Goal: Task Accomplishment & Management: Use online tool/utility

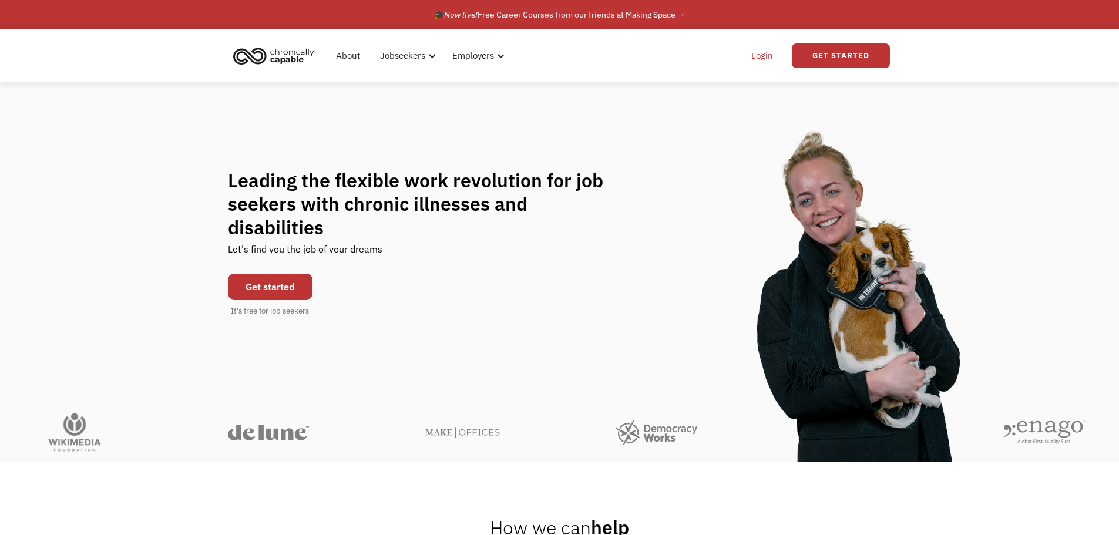
click at [771, 55] on link "Login" at bounding box center [762, 56] width 36 height 38
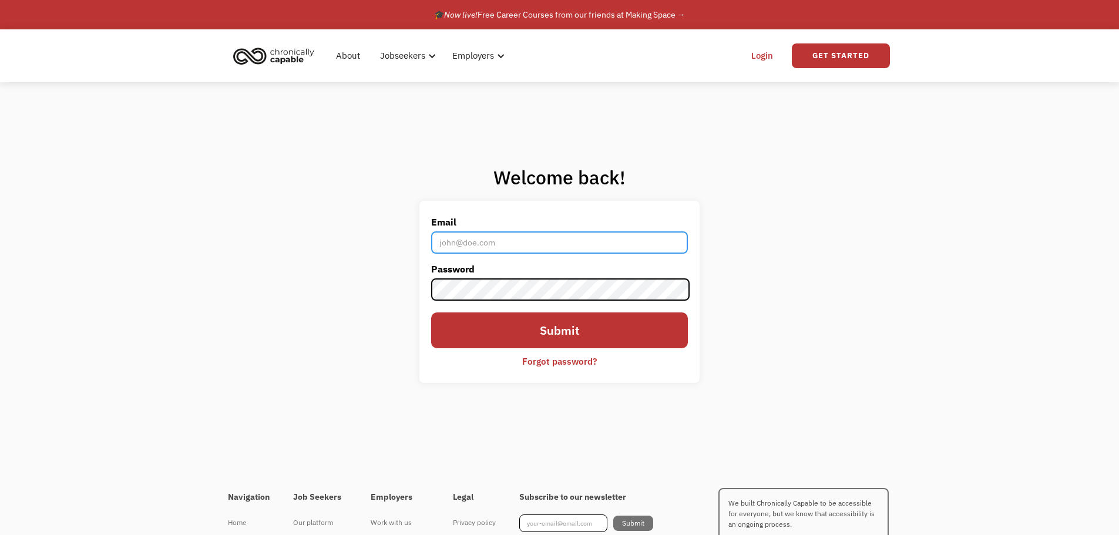
type input "allisondjones98@gmail.com"
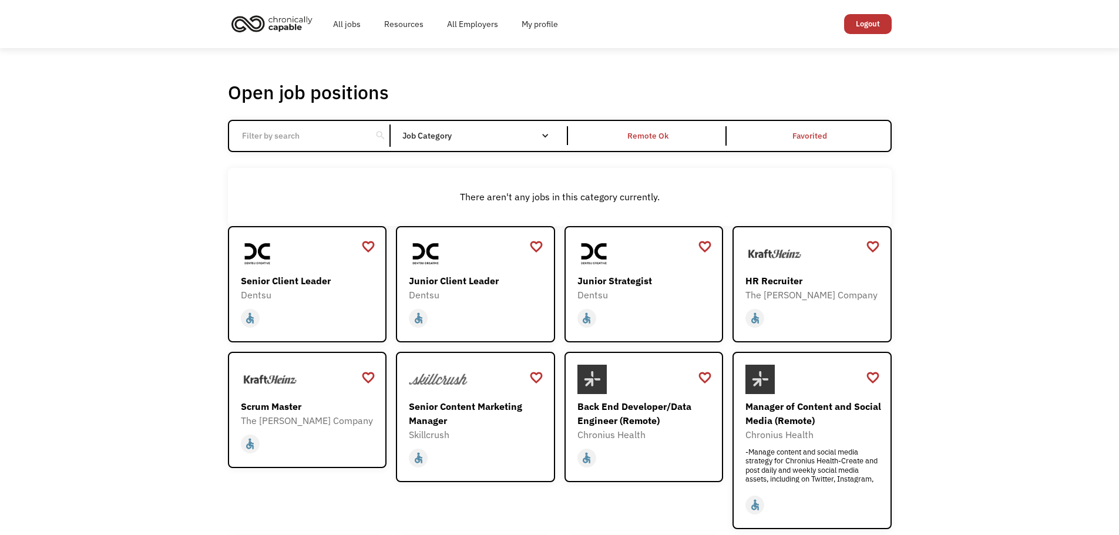
click at [325, 131] on input "Email Form" at bounding box center [300, 136] width 131 height 22
click at [599, 76] on div "Open job positions You have X liked items Search search Filter by category Admi…" at bounding box center [559, 413] width 687 height 676
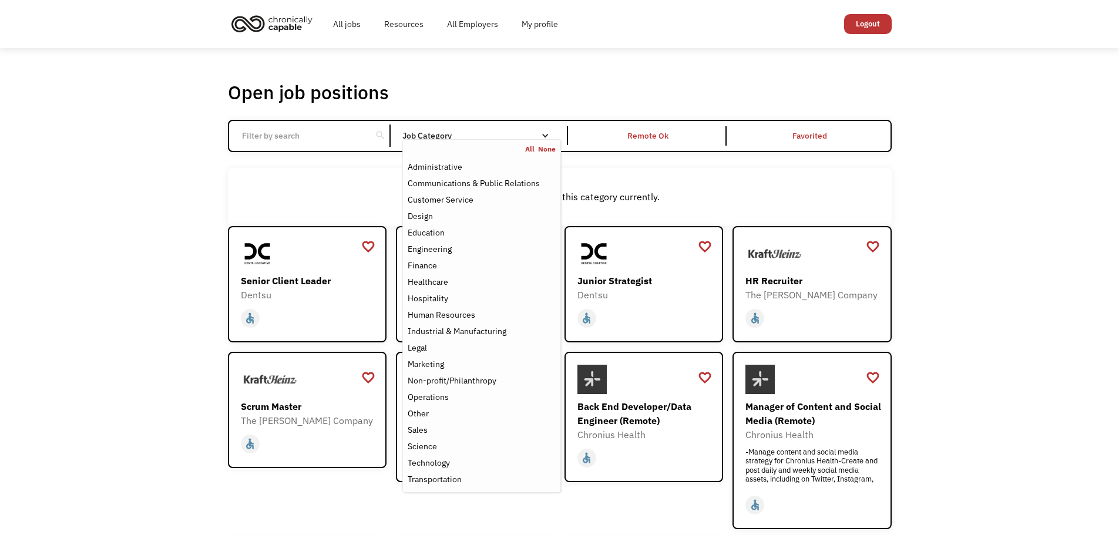
click at [538, 137] on div "Job Category" at bounding box center [481, 136] width 158 height 8
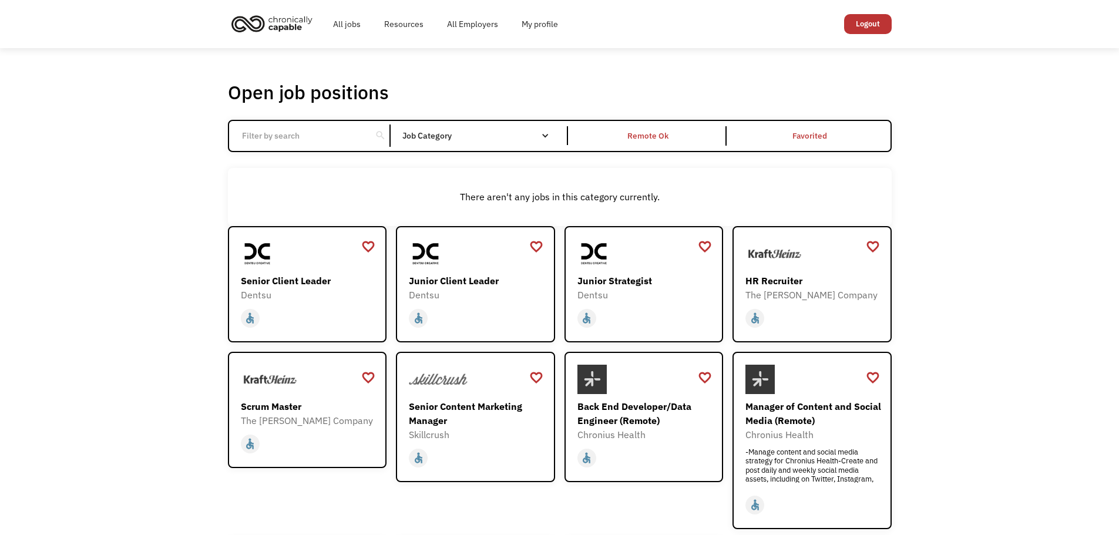
click at [503, 135] on div "Job Category" at bounding box center [481, 136] width 158 height 8
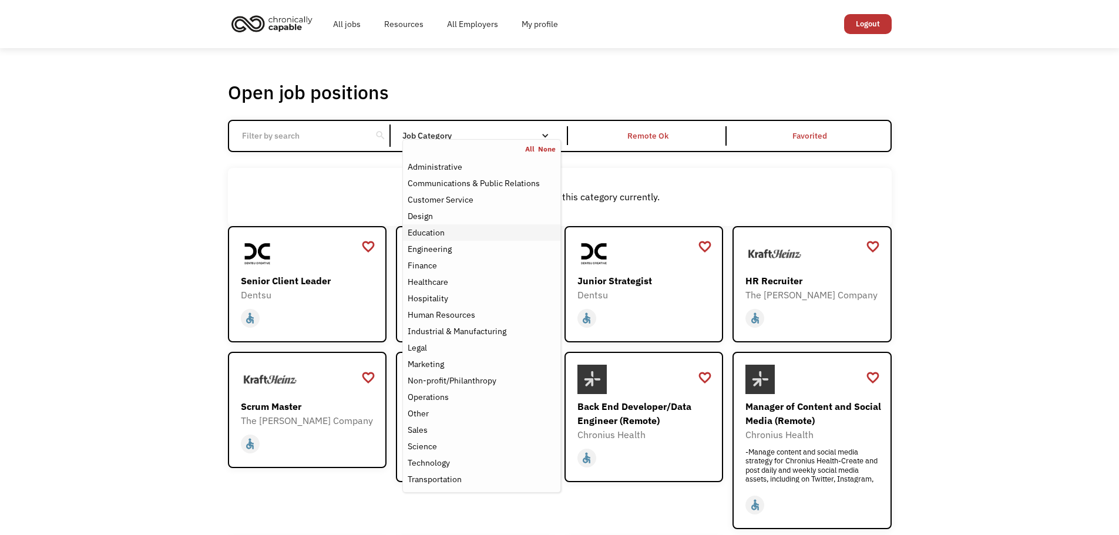
click at [450, 229] on div "Education" at bounding box center [481, 233] width 147 height 14
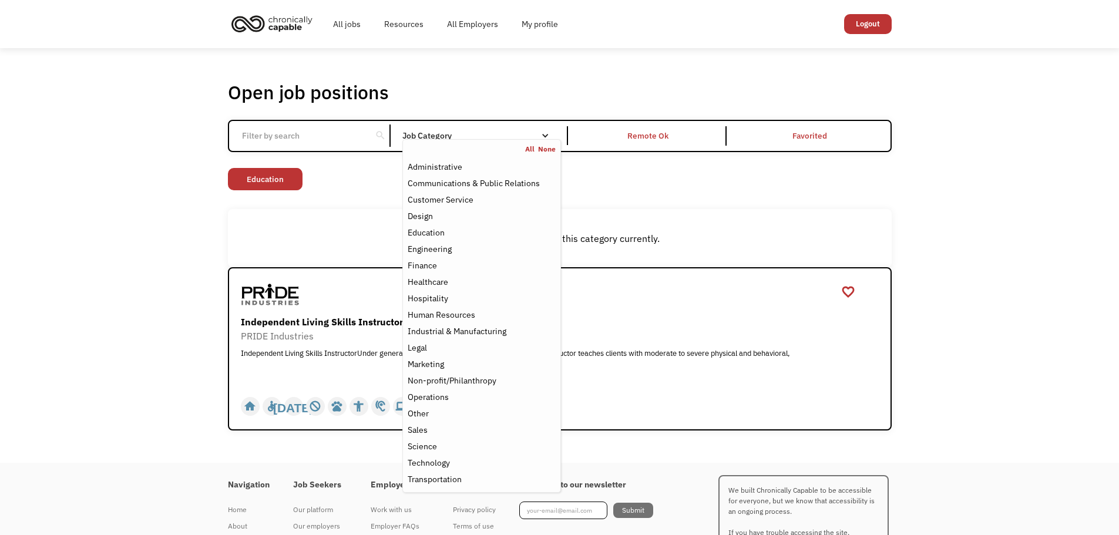
click at [219, 239] on div "Open job positions You have X liked items Search search Filter by category Admi…" at bounding box center [559, 255] width 687 height 361
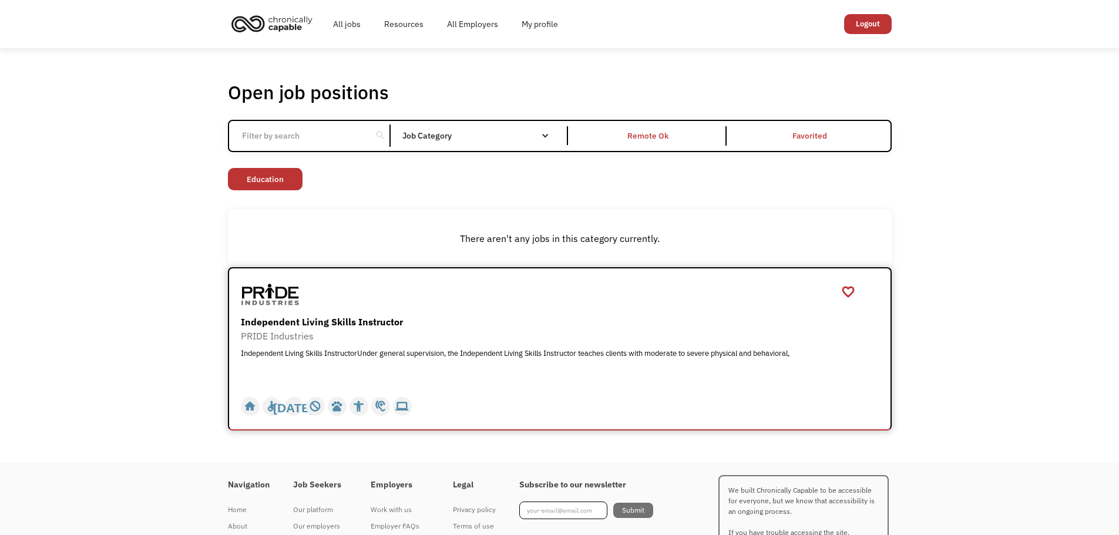
click at [346, 326] on div "Independent Living Skills Instructor" at bounding box center [561, 322] width 641 height 14
click at [525, 76] on div "Open job positions You have X liked items Search search Filter by category Admi…" at bounding box center [559, 255] width 687 height 361
click at [287, 23] on img "home" at bounding box center [272, 24] width 88 height 26
click at [347, 23] on link "All jobs" at bounding box center [346, 24] width 51 height 38
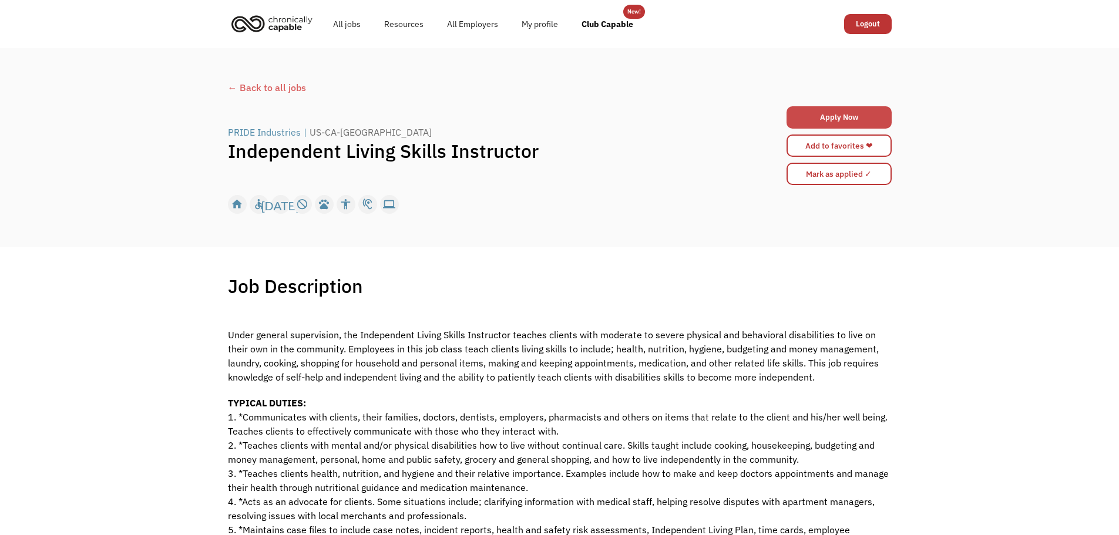
click at [847, 115] on link "Apply Now" at bounding box center [839, 117] width 105 height 22
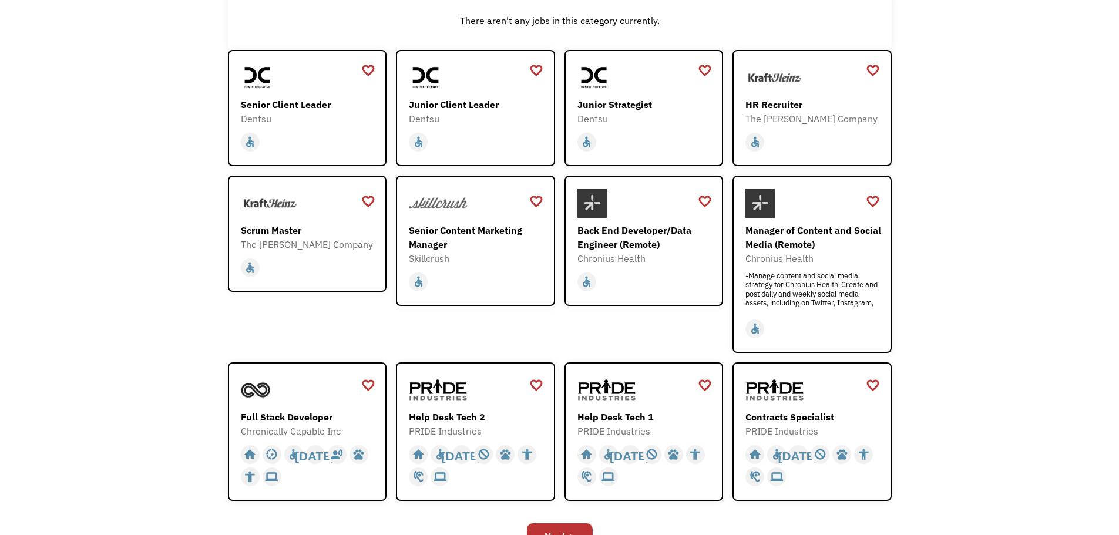
scroll to position [235, 0]
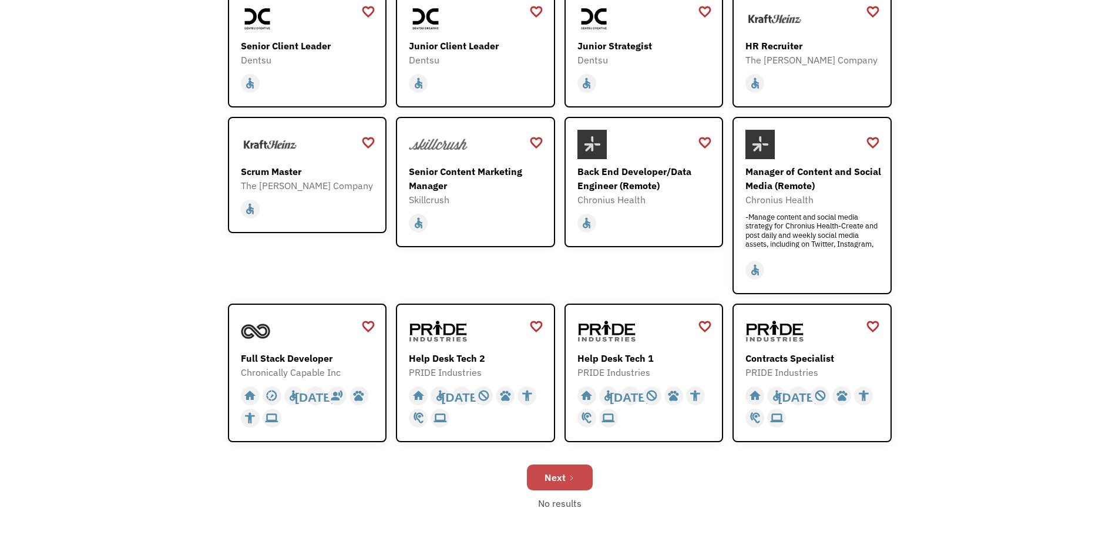
click at [561, 473] on div "Next" at bounding box center [555, 478] width 21 height 14
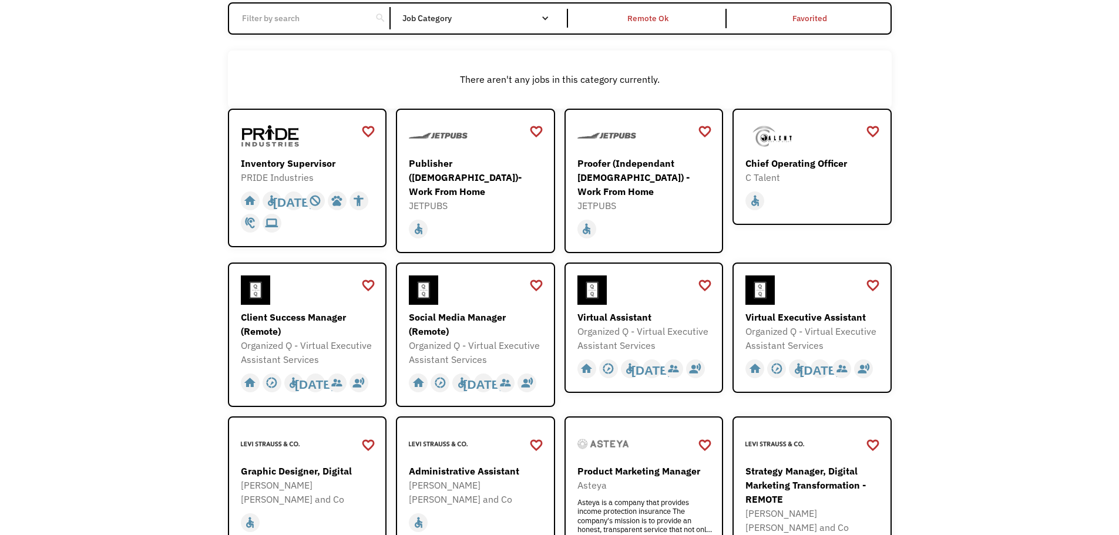
scroll to position [235, 0]
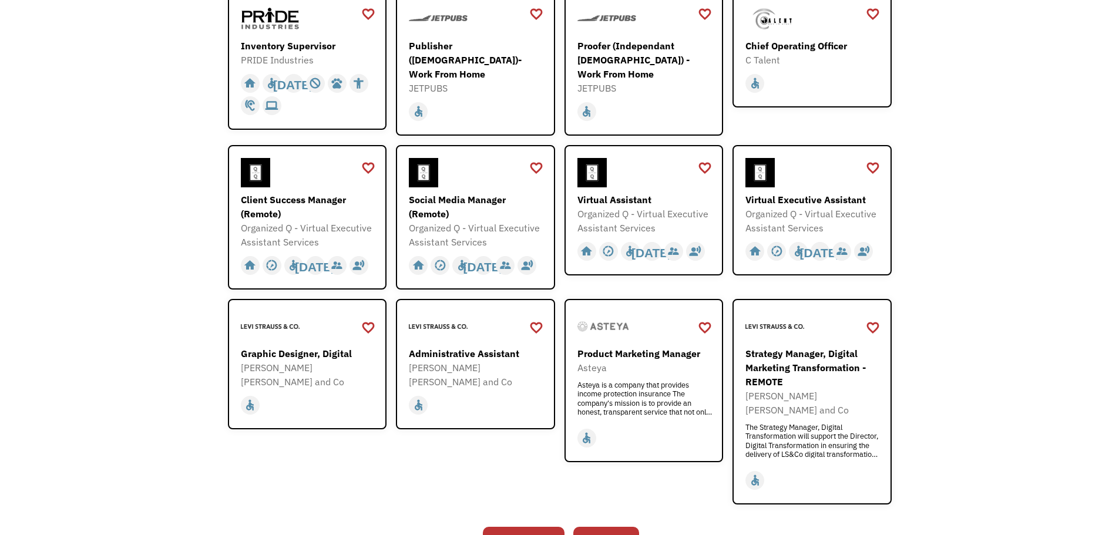
drag, startPoint x: 616, startPoint y: 204, endPoint x: 1066, endPoint y: 221, distance: 450.9
click at [1070, 222] on div "Open job positions You have X liked items Search search Filter by category Admi…" at bounding box center [559, 201] width 1119 height 777
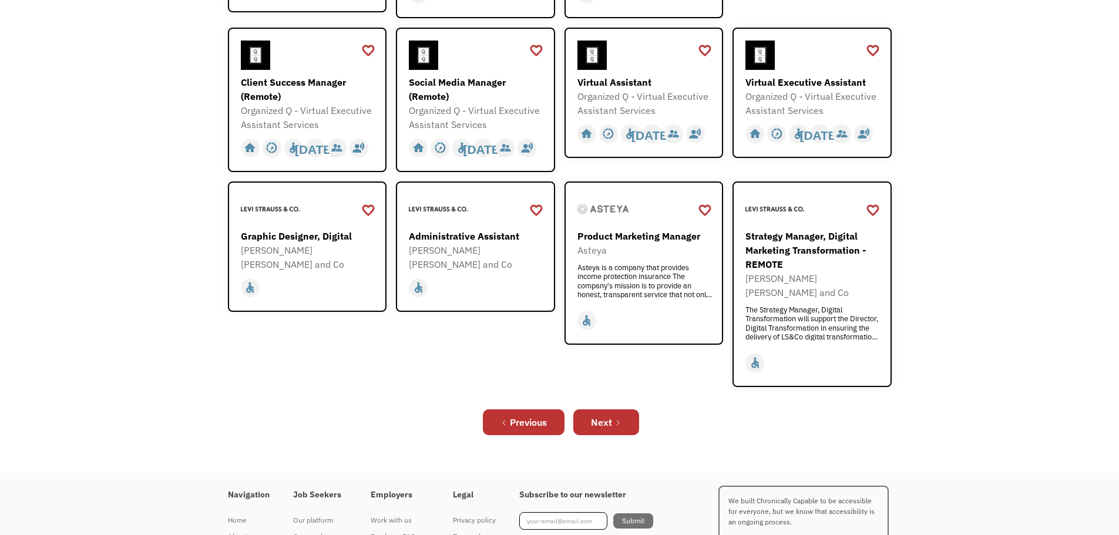
scroll to position [412, 0]
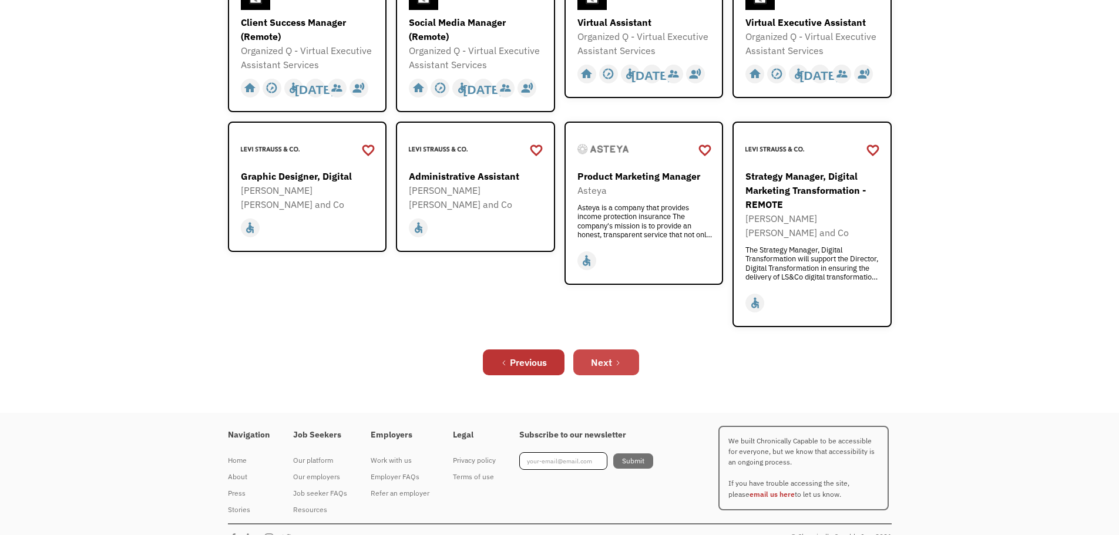
click at [612, 355] on div "Next" at bounding box center [601, 362] width 21 height 14
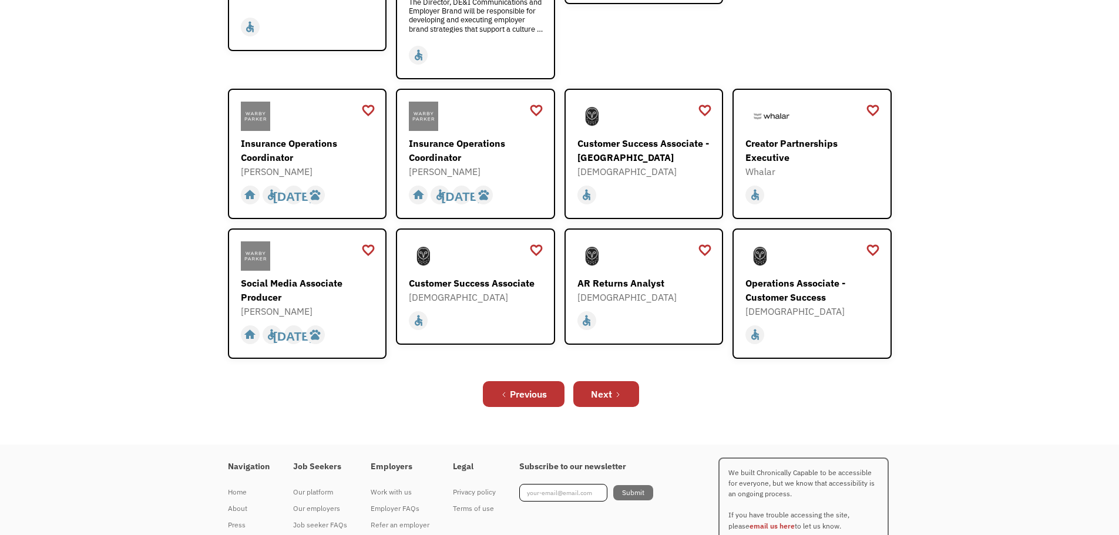
scroll to position [390, 0]
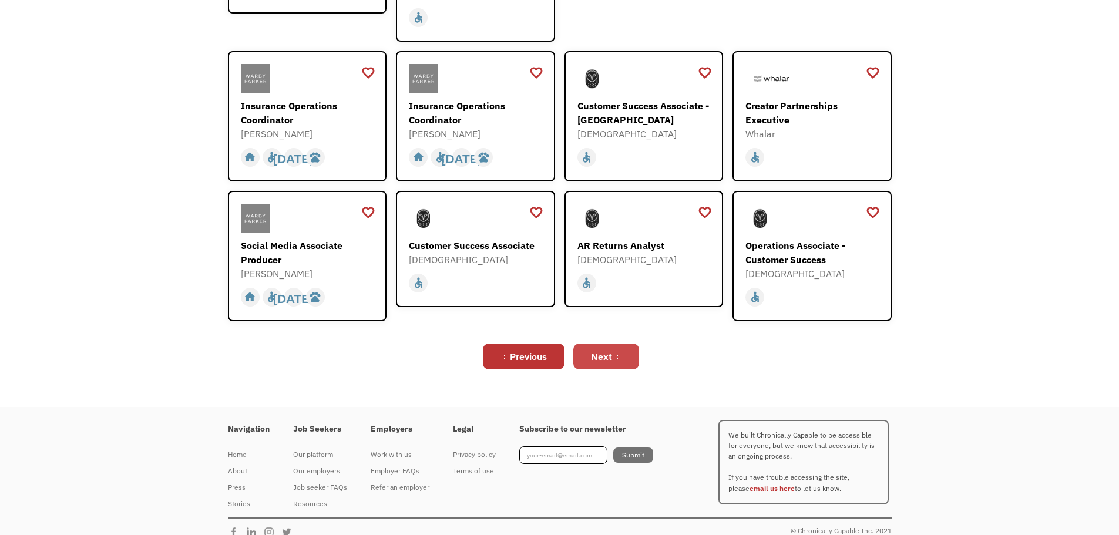
click at [623, 344] on link "Next" at bounding box center [606, 357] width 66 height 26
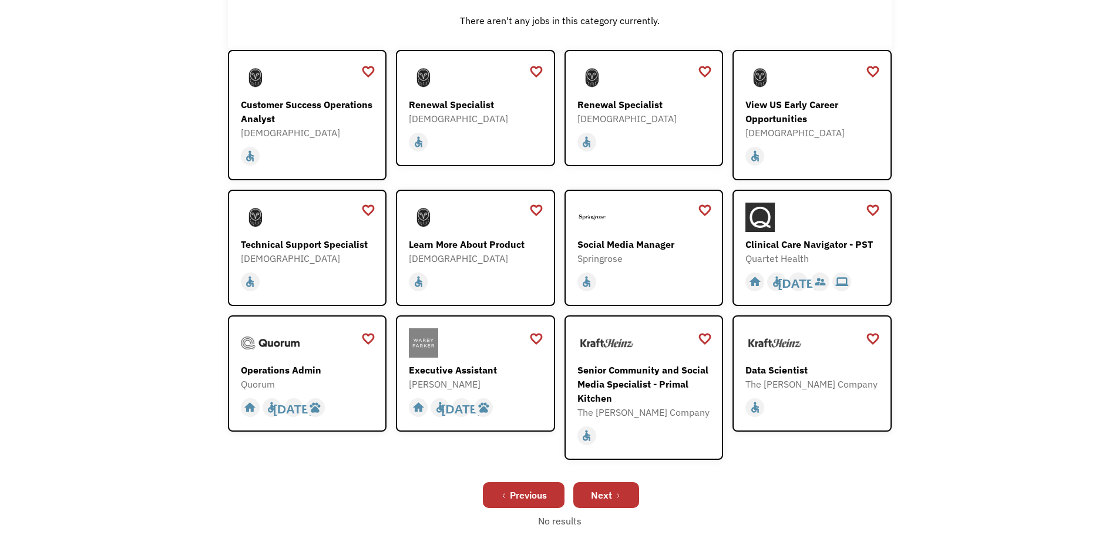
scroll to position [235, 0]
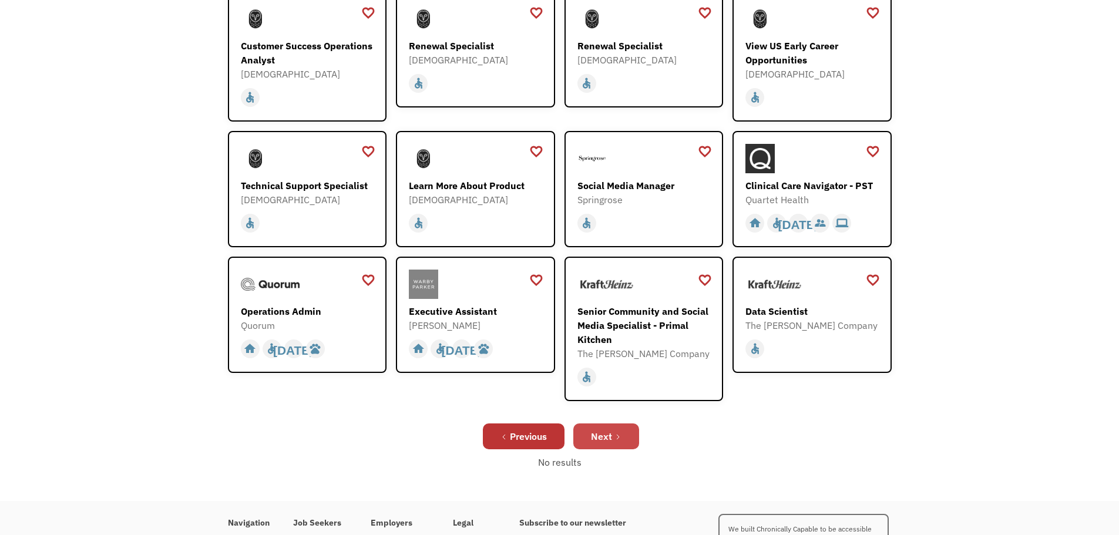
click at [608, 432] on div "Next" at bounding box center [601, 436] width 21 height 14
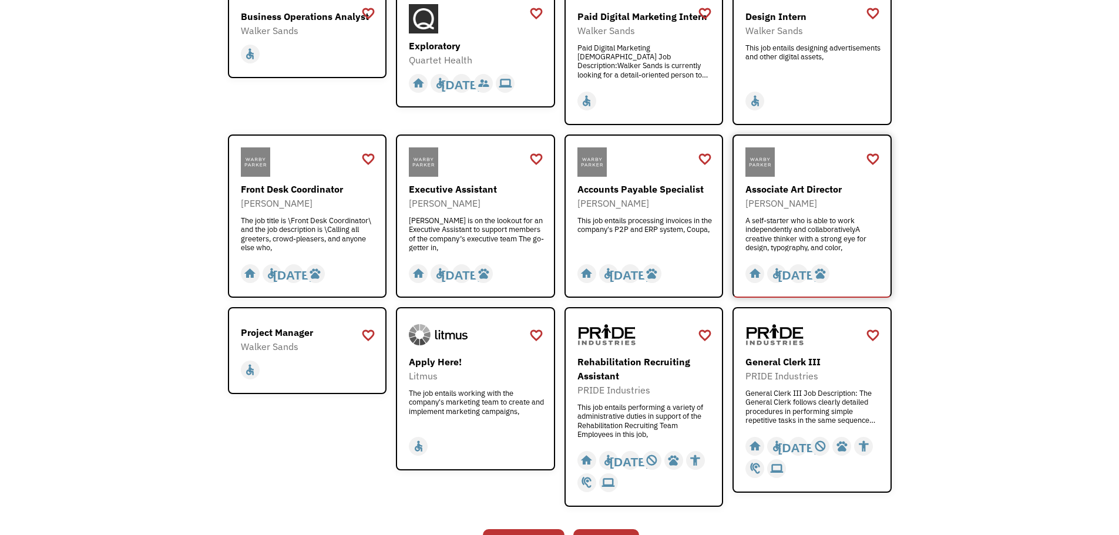
scroll to position [294, 0]
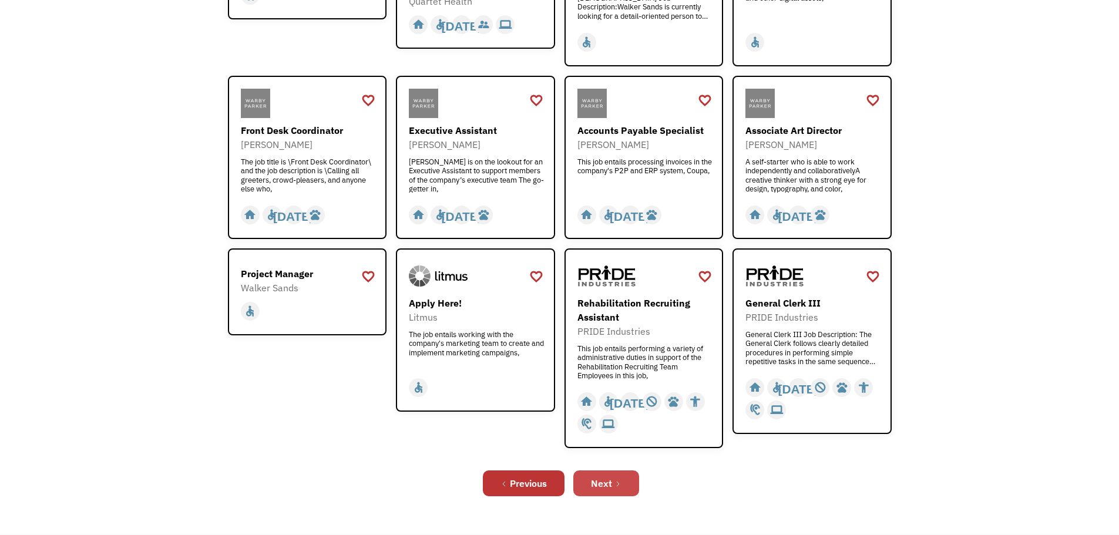
click at [615, 481] on icon "Next Page" at bounding box center [618, 484] width 7 height 7
